Goal: Task Accomplishment & Management: Manage account settings

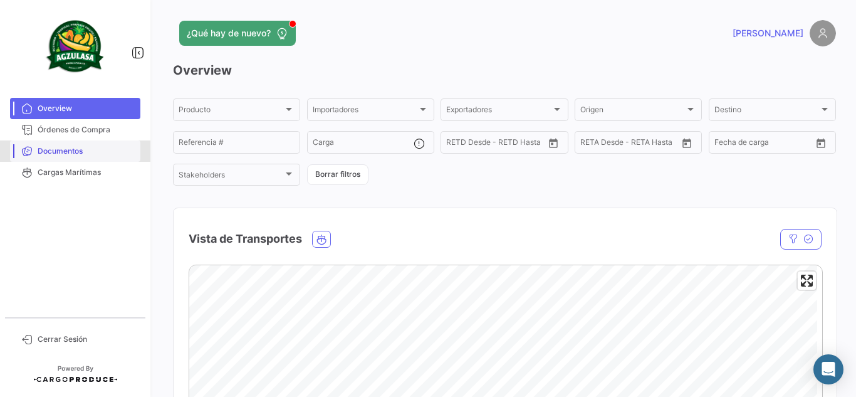
click at [50, 157] on link "Documentos" at bounding box center [75, 150] width 130 height 21
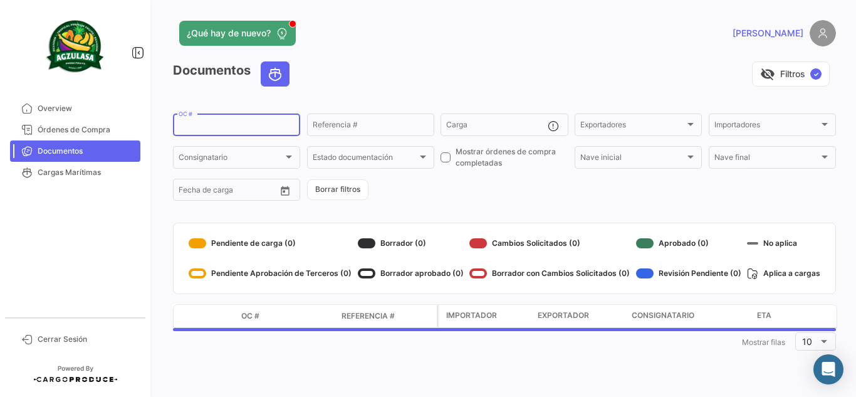
click at [214, 123] on input "OC #" at bounding box center [237, 126] width 116 height 9
paste input "GQL0414753"
type input "GQL0414753"
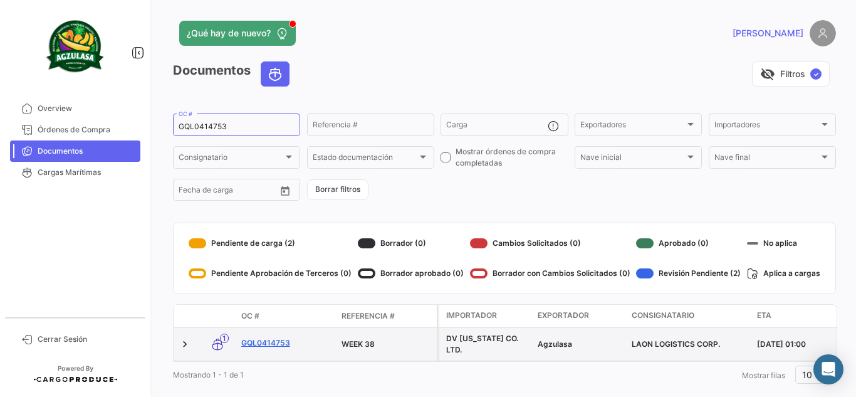
click at [268, 345] on link "GQL0414753" at bounding box center [286, 342] width 90 height 11
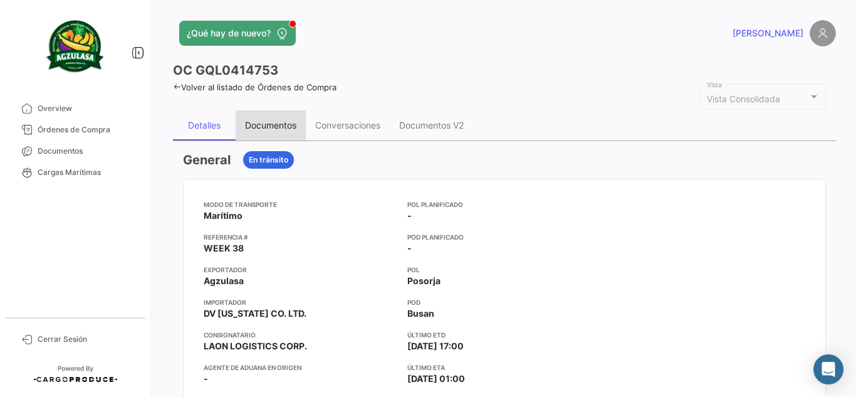
click at [277, 129] on div "Documentos" at bounding box center [270, 125] width 51 height 11
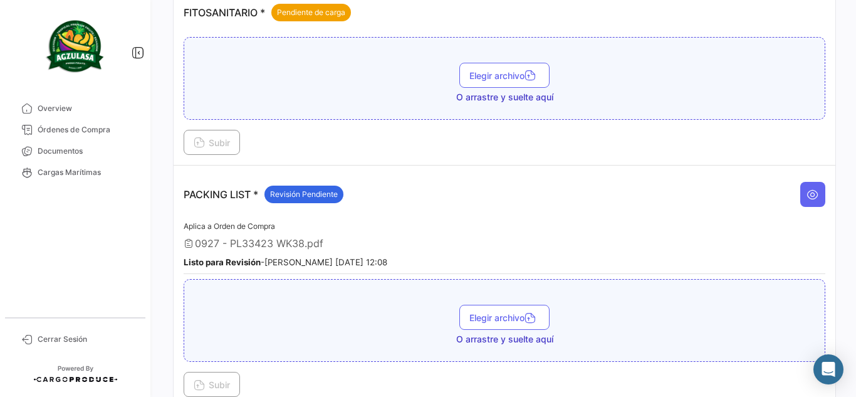
scroll to position [501, 0]
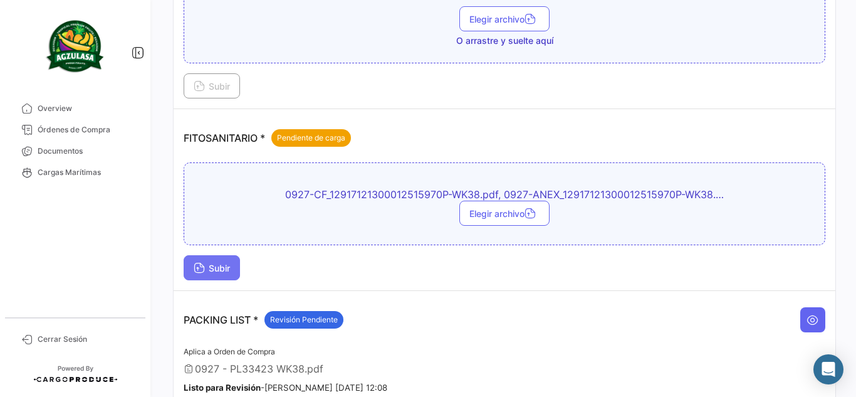
click at [227, 271] on span "Subir" at bounding box center [212, 268] width 36 height 11
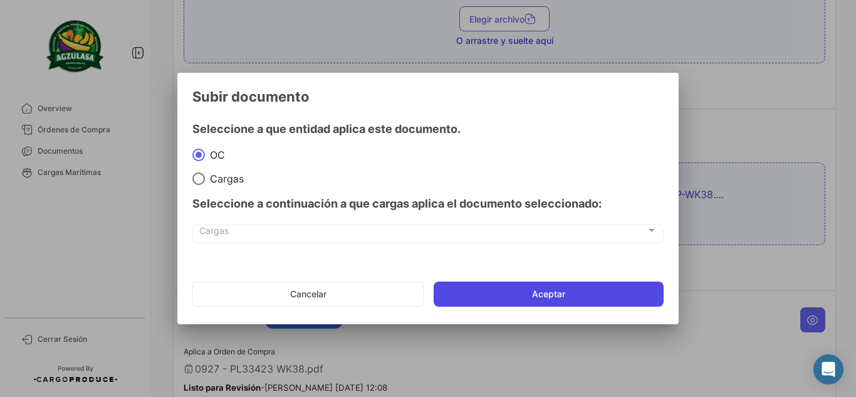
click at [499, 286] on button "Aceptar" at bounding box center [549, 293] width 230 height 25
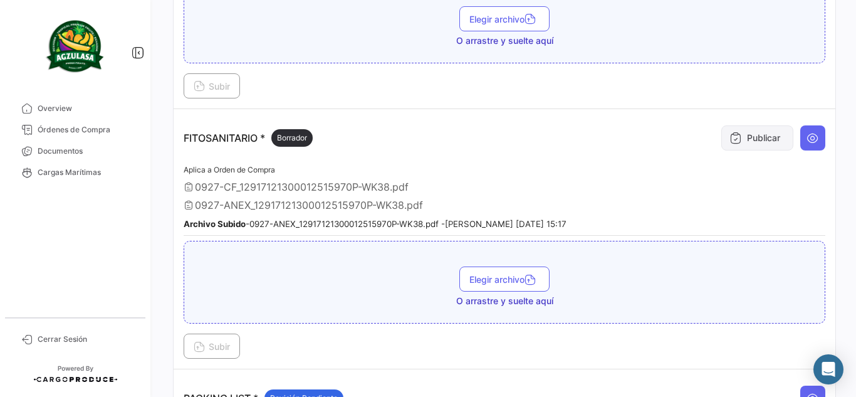
click at [753, 140] on button "Publicar" at bounding box center [757, 137] width 72 height 25
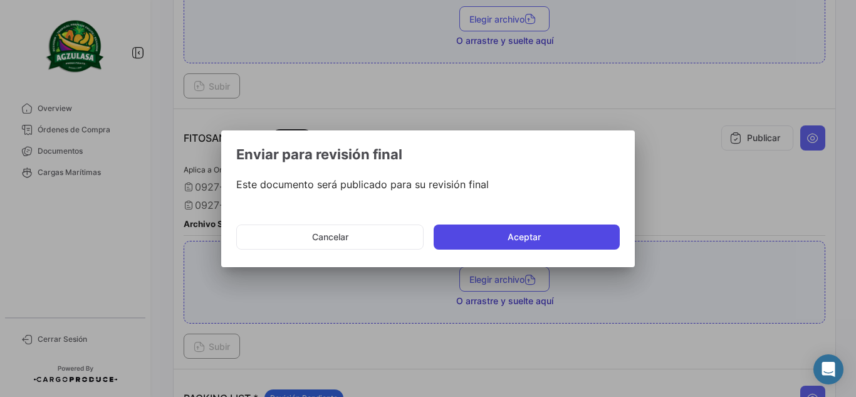
click at [548, 243] on button "Aceptar" at bounding box center [527, 236] width 186 height 25
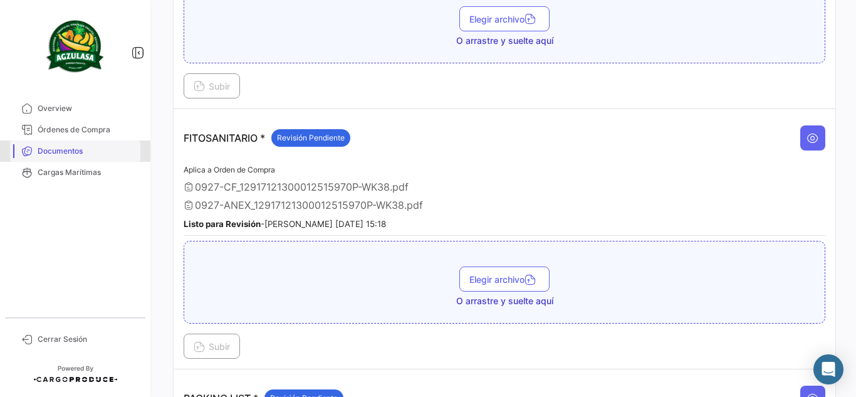
click at [104, 157] on link "Documentos" at bounding box center [75, 150] width 130 height 21
